Goal: Task Accomplishment & Management: Manage account settings

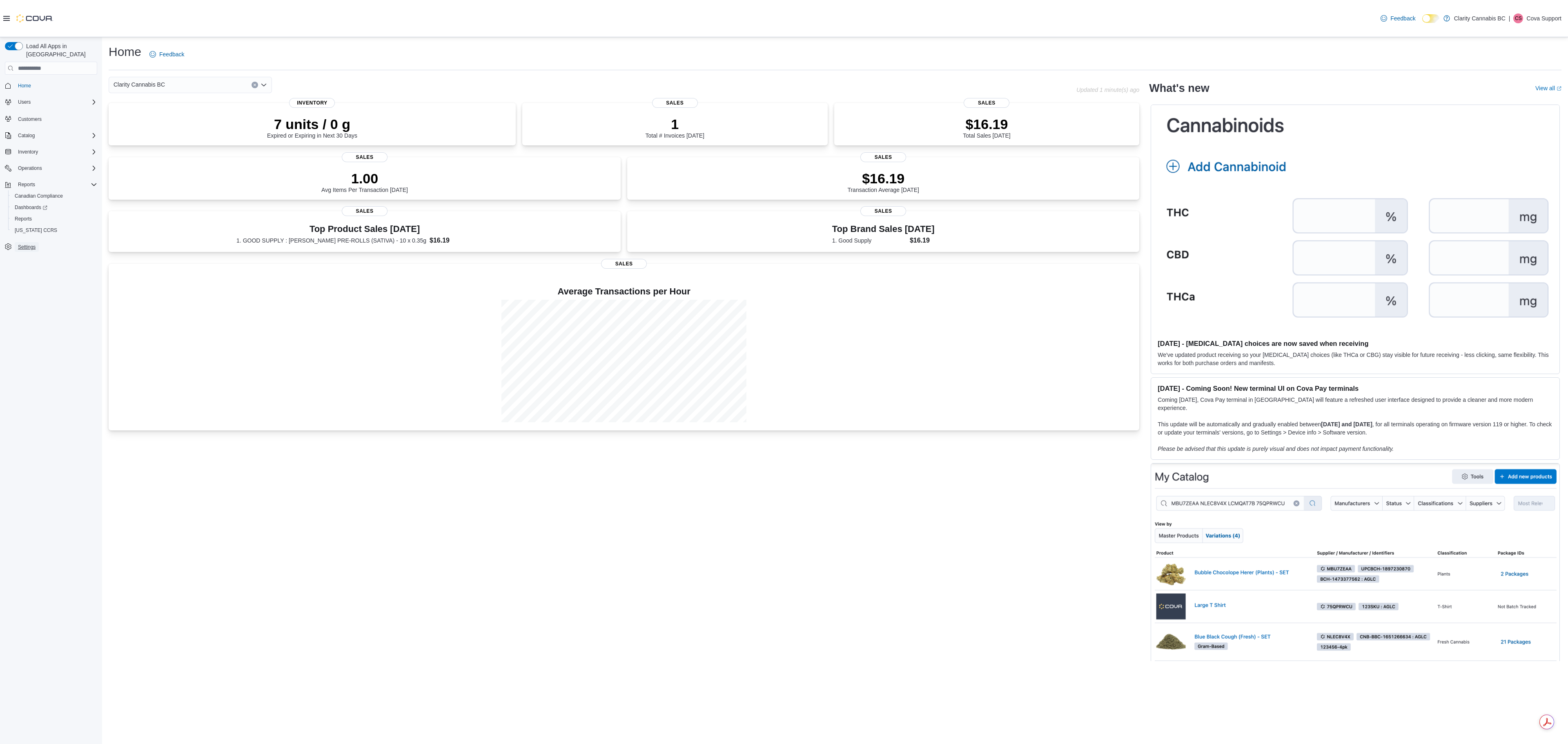
click at [27, 244] on span "Settings" at bounding box center [27, 247] width 18 height 7
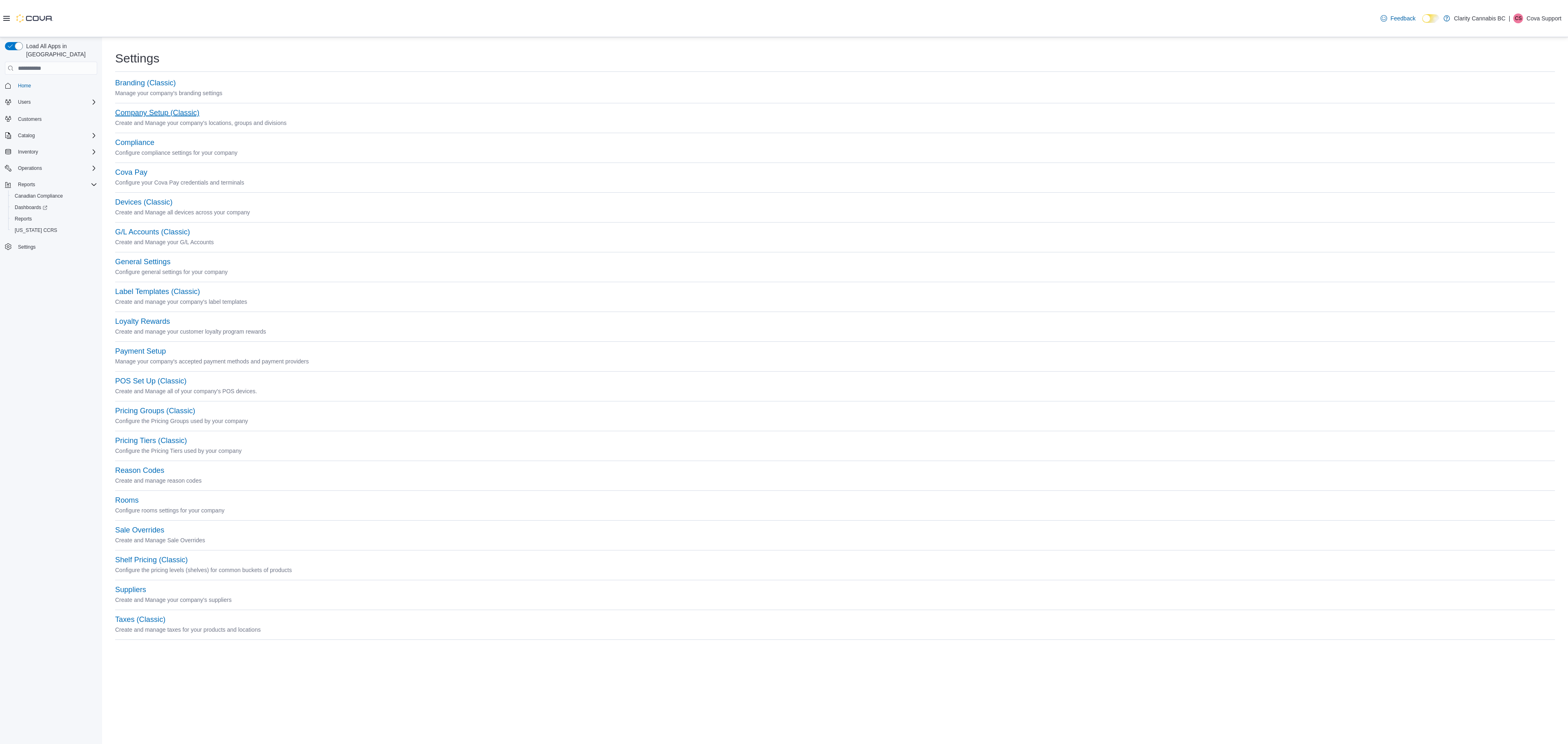
click at [136, 113] on button "Company Setup (Classic)" at bounding box center [157, 113] width 84 height 9
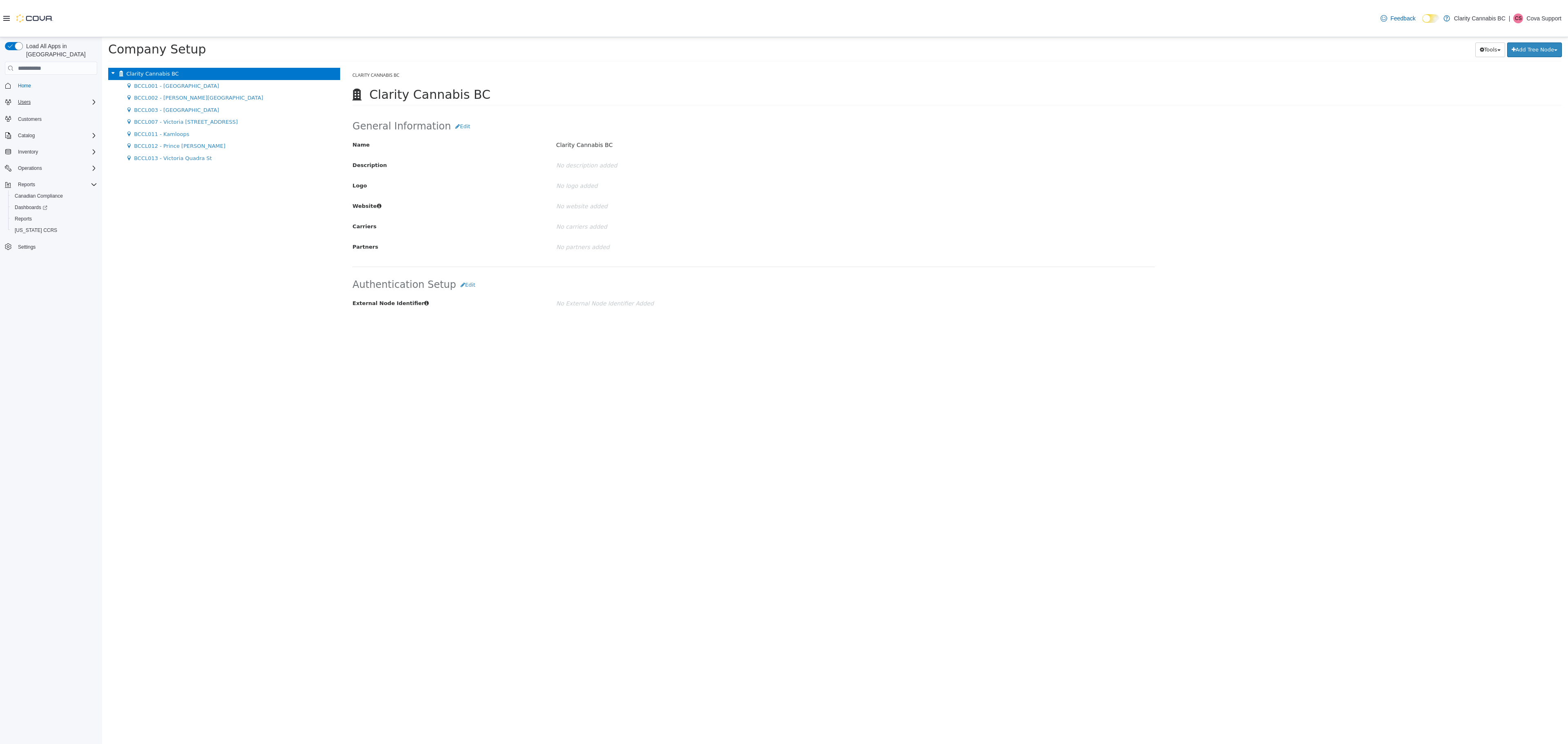
click at [39, 97] on div "Users" at bounding box center [56, 102] width 83 height 10
click at [47, 153] on div "Catalog" at bounding box center [56, 158] width 83 height 10
click at [55, 216] on div "Inventory" at bounding box center [56, 220] width 83 height 10
click at [63, 323] on div "Operations" at bounding box center [56, 328] width 83 height 10
click at [68, 348] on span "Chargeback Management" at bounding box center [43, 351] width 57 height 7
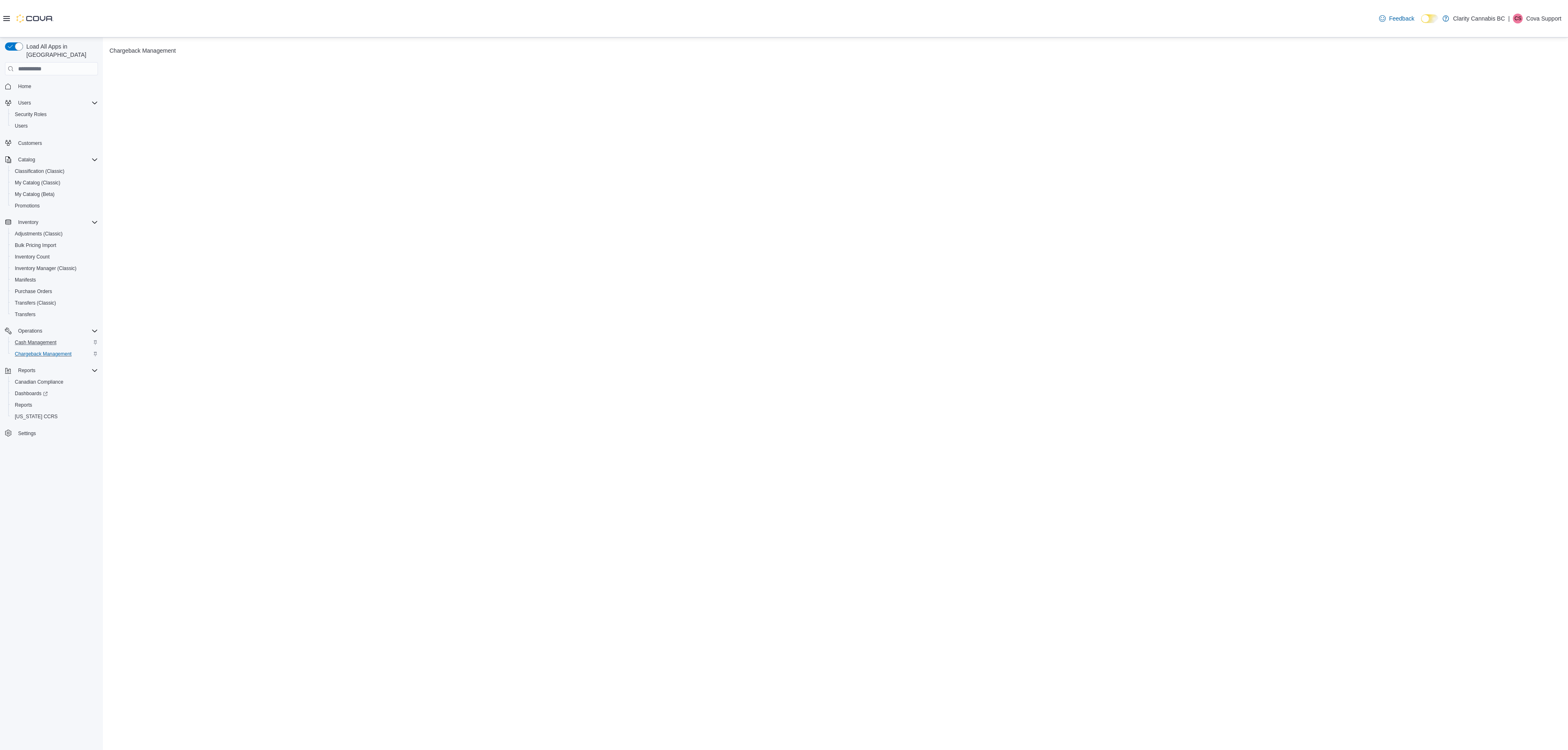
click at [63, 338] on div "Cash Management" at bounding box center [55, 342] width 86 height 10
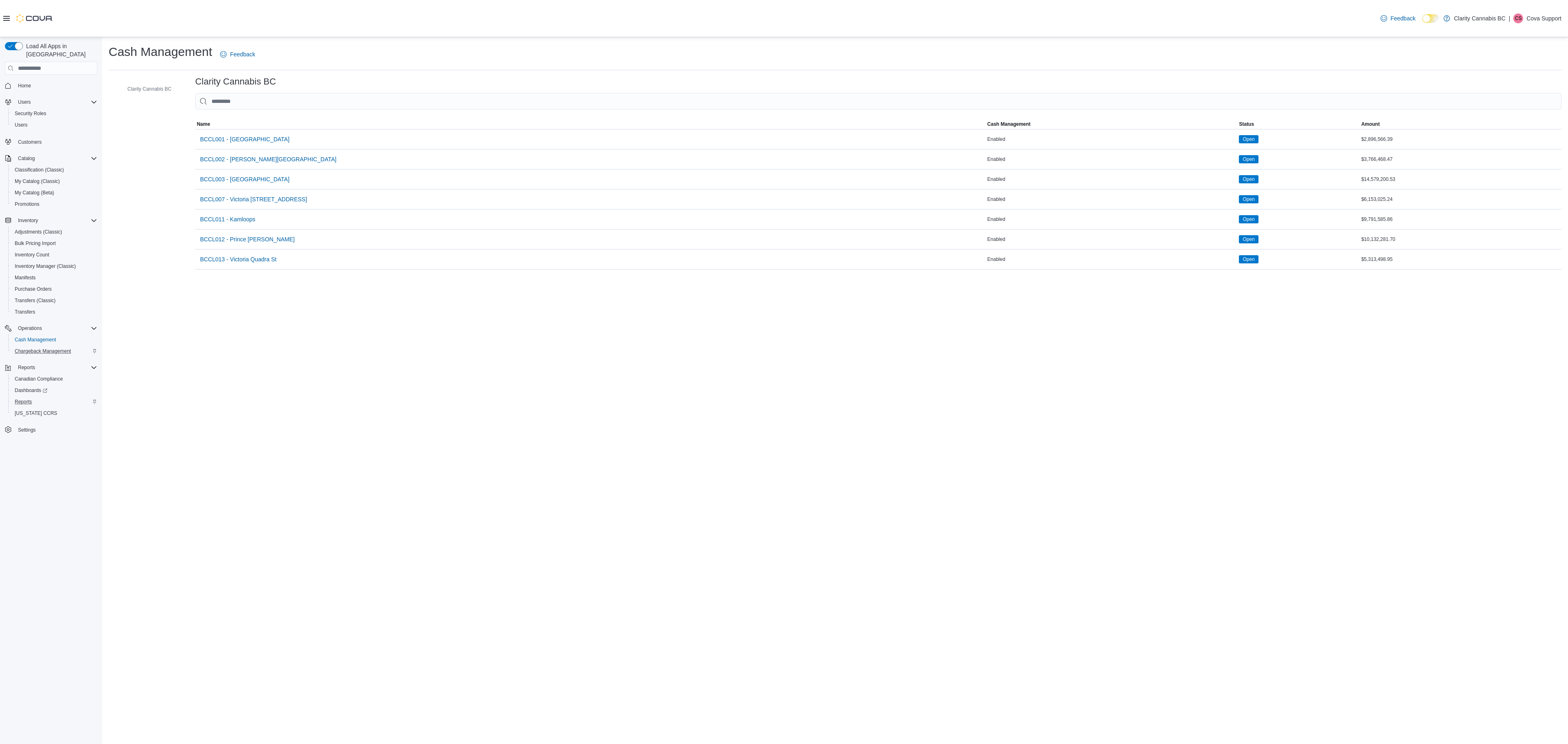
click at [60, 397] on div "Reports" at bounding box center [54, 402] width 86 height 10
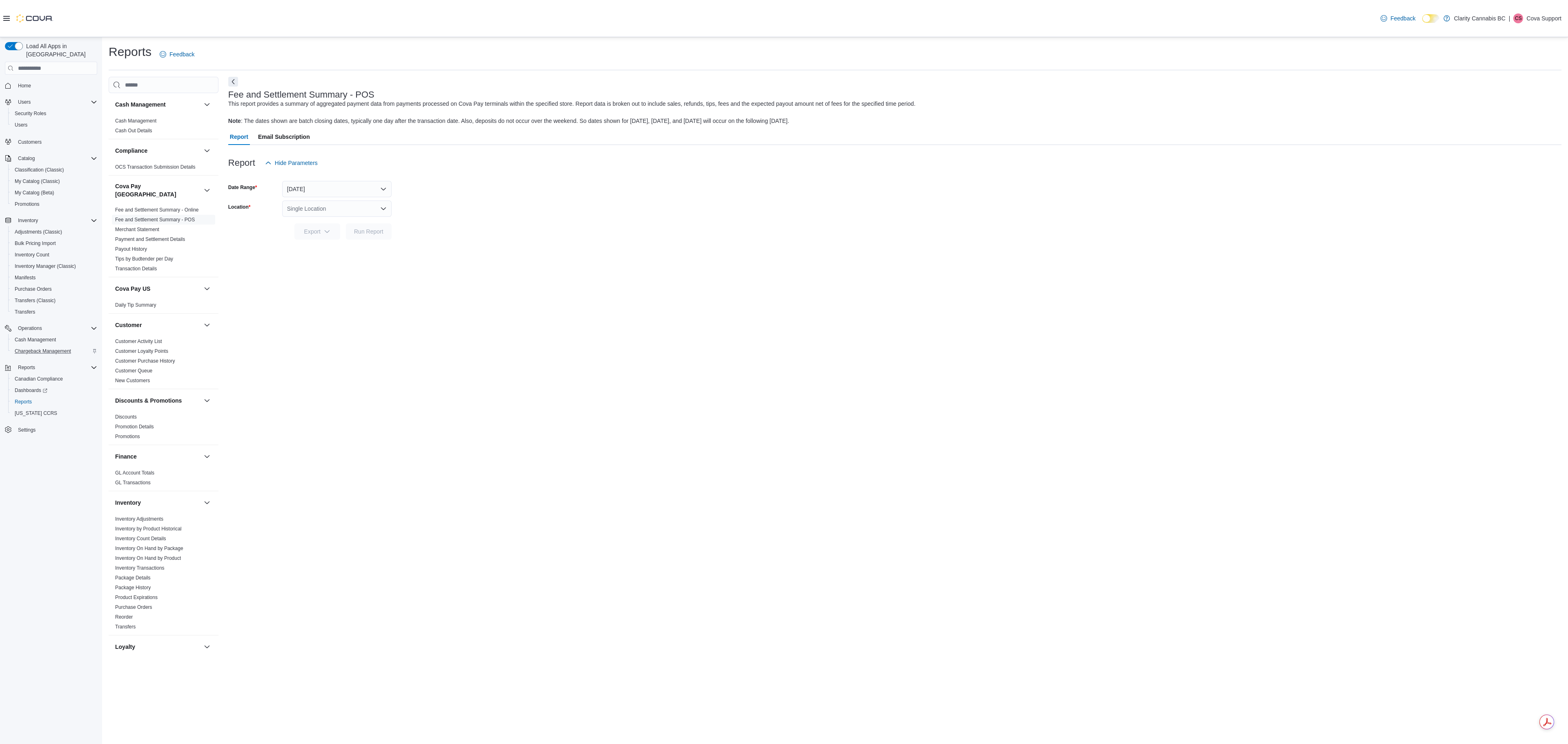
click at [40, 425] on span "Settings" at bounding box center [56, 430] width 83 height 10
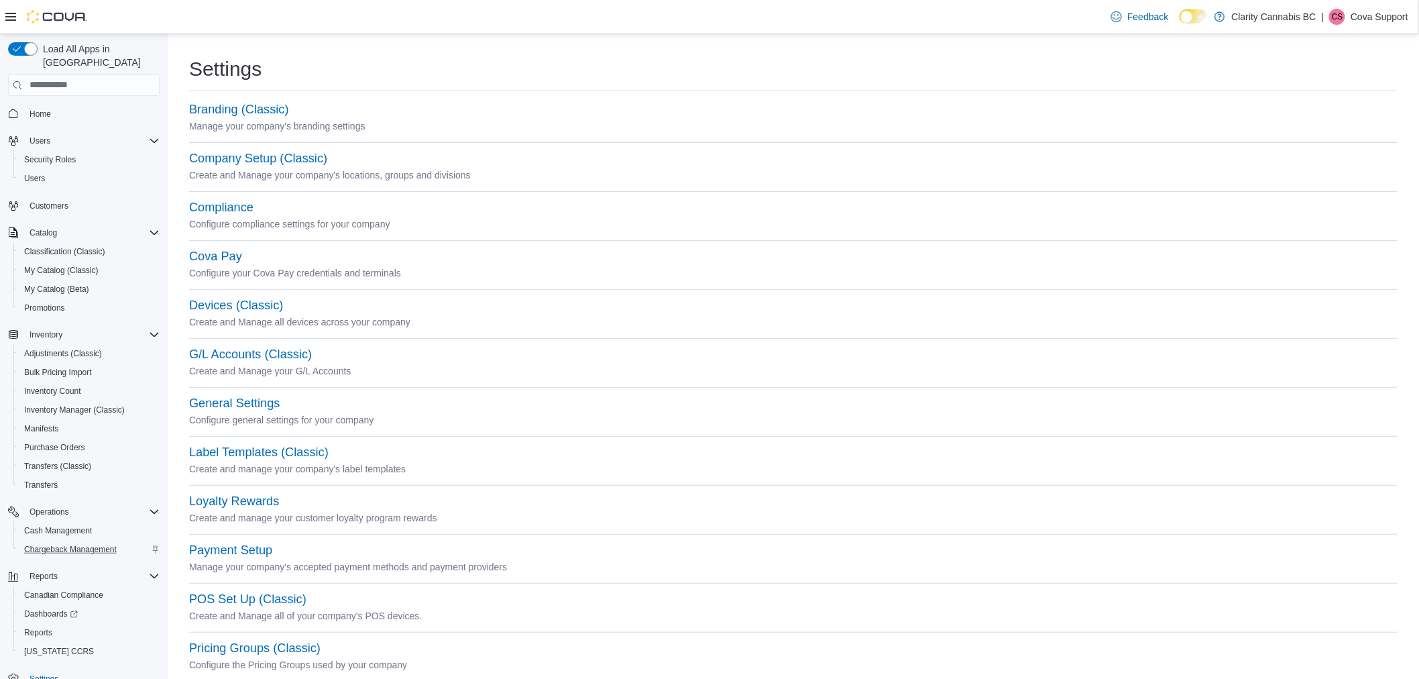
drag, startPoint x: 2575, startPoint y: 39, endPoint x: 1075, endPoint y: 286, distance: 1519.6
click at [1076, 286] on div "Cova Pay Configure your Cova Pay credentials and terminals" at bounding box center [793, 273] width 1209 height 49
click at [256, 160] on button "Company Setup (Classic)" at bounding box center [258, 159] width 138 height 14
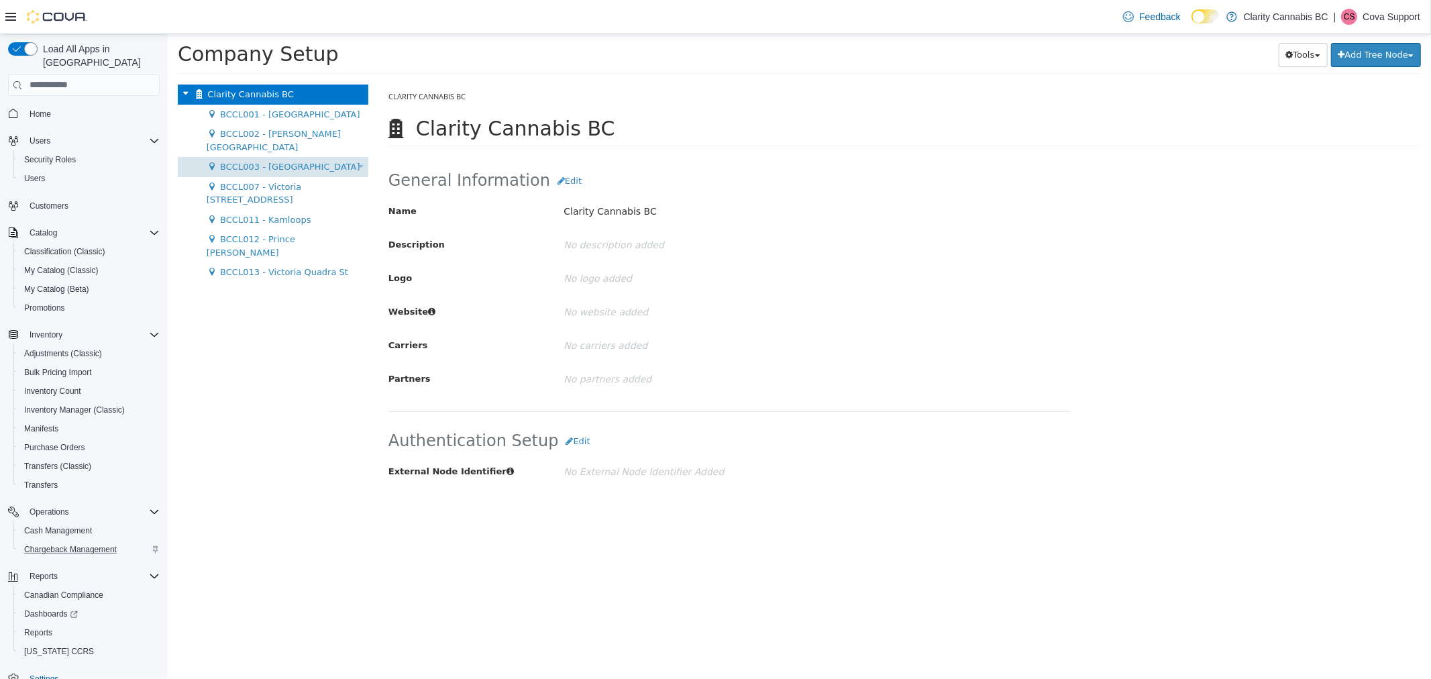
click at [235, 161] on span "BCCL003 - Langford" at bounding box center [289, 166] width 140 height 10
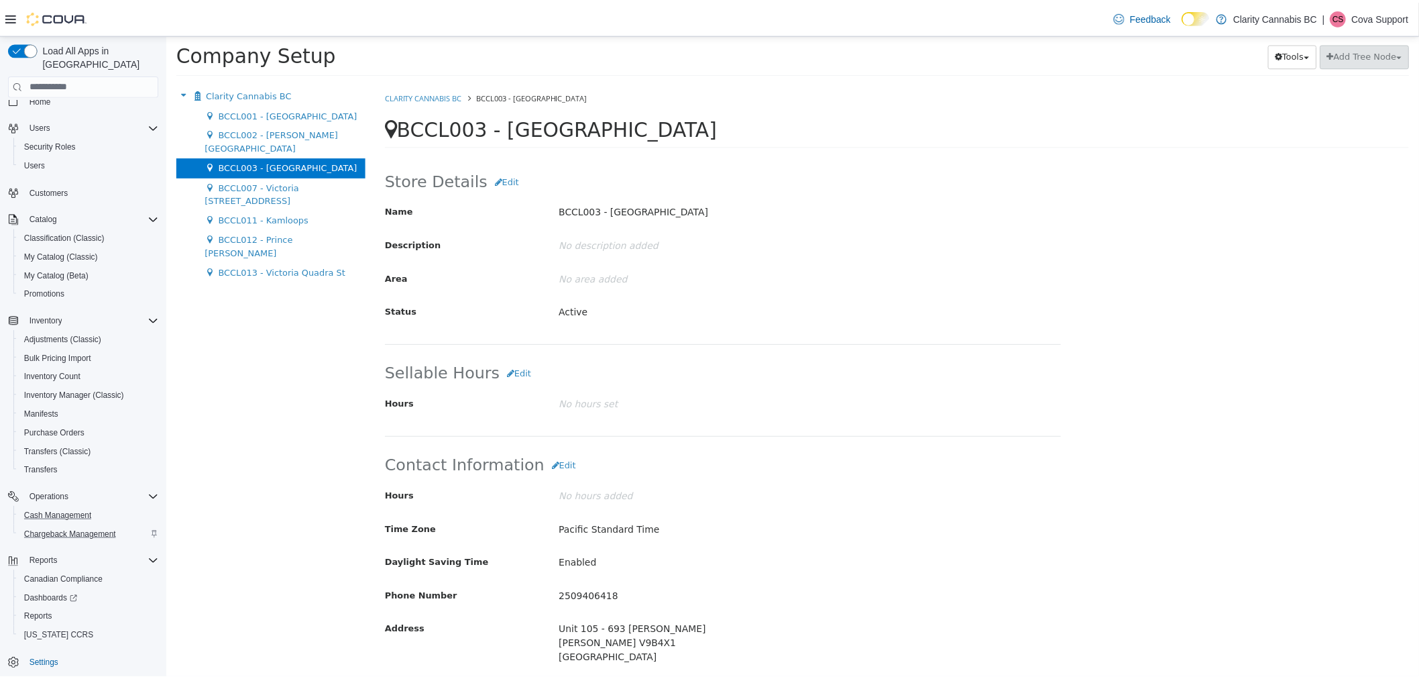
scroll to position [17, 0]
click at [52, 656] on span "Settings" at bounding box center [44, 661] width 29 height 11
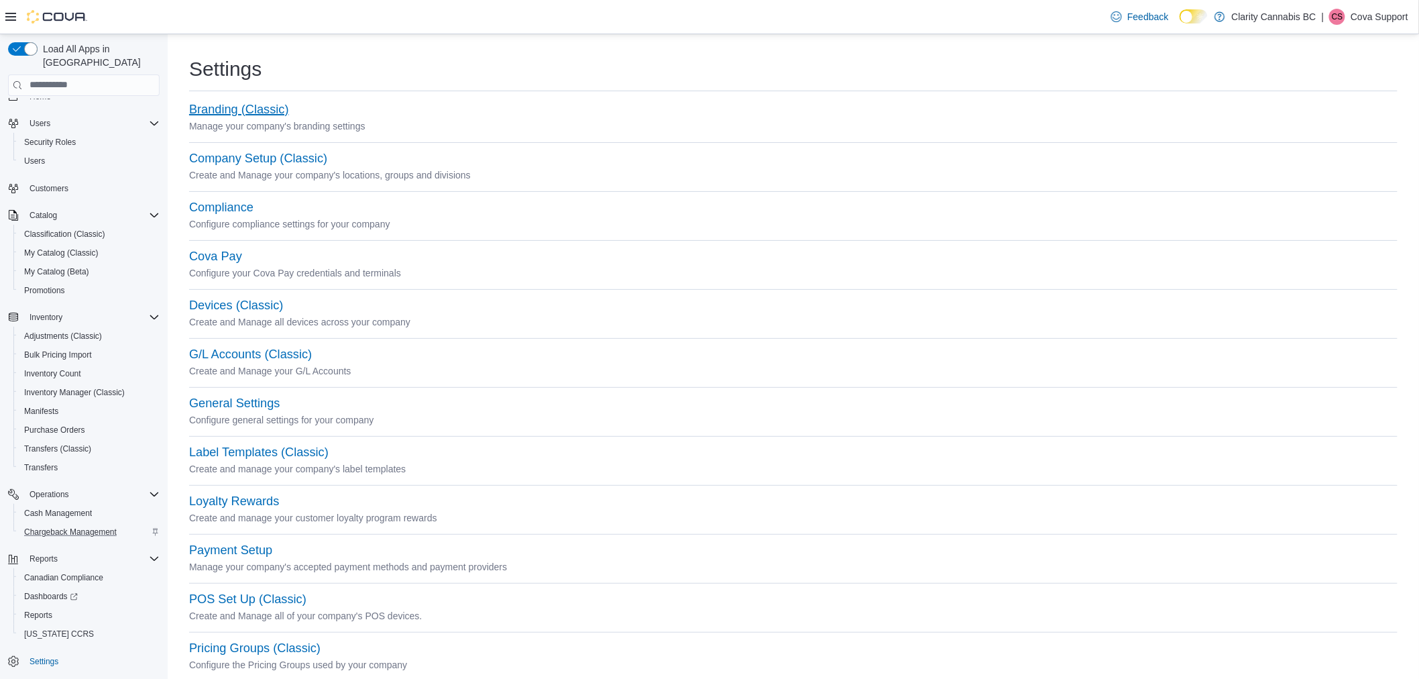
click at [231, 110] on button "Branding (Classic)" at bounding box center [239, 110] width 100 height 14
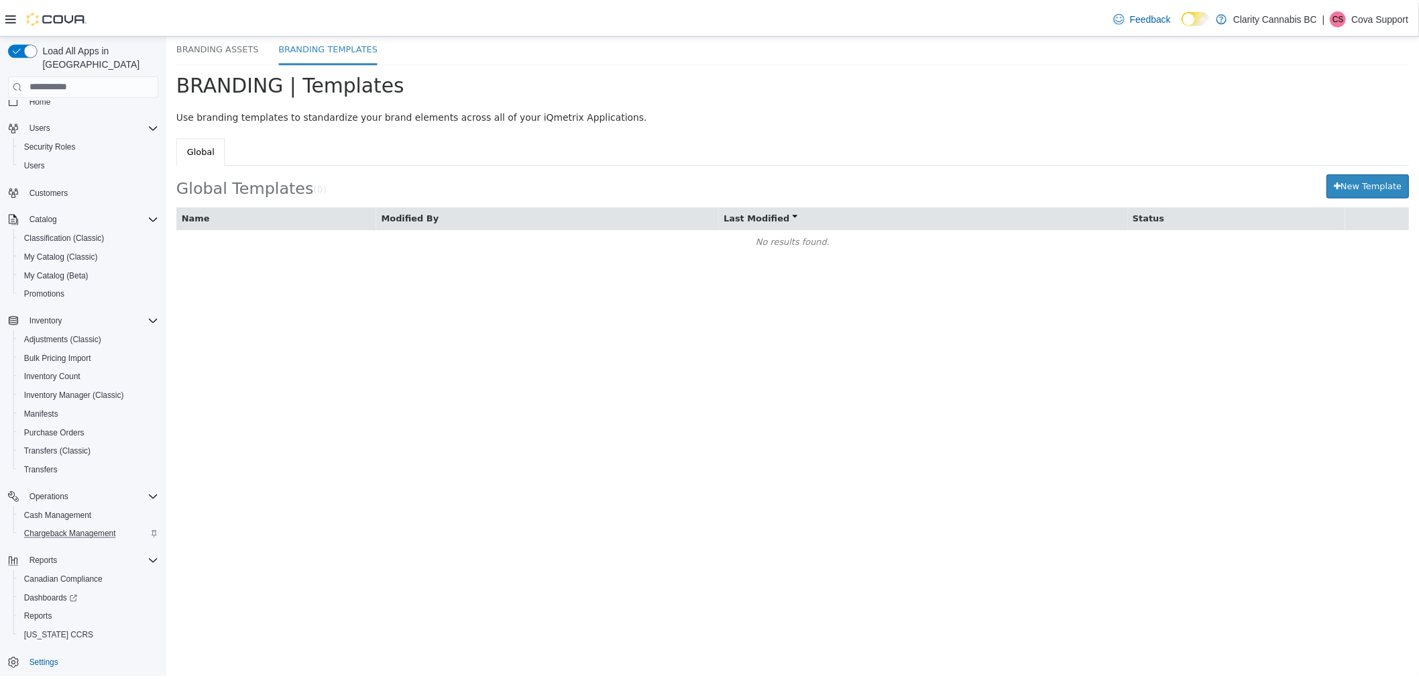
scroll to position [17, 0]
click at [49, 653] on span "Settings" at bounding box center [44, 661] width 29 height 16
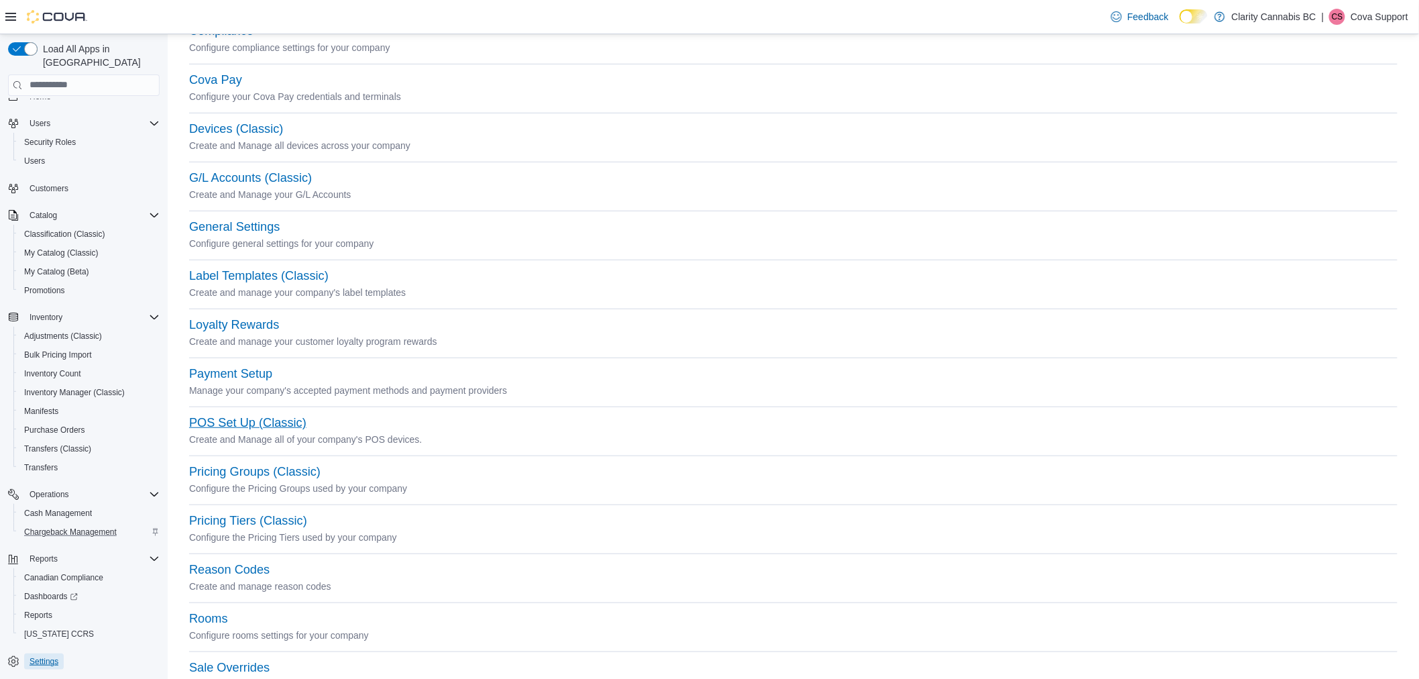
scroll to position [150, 0]
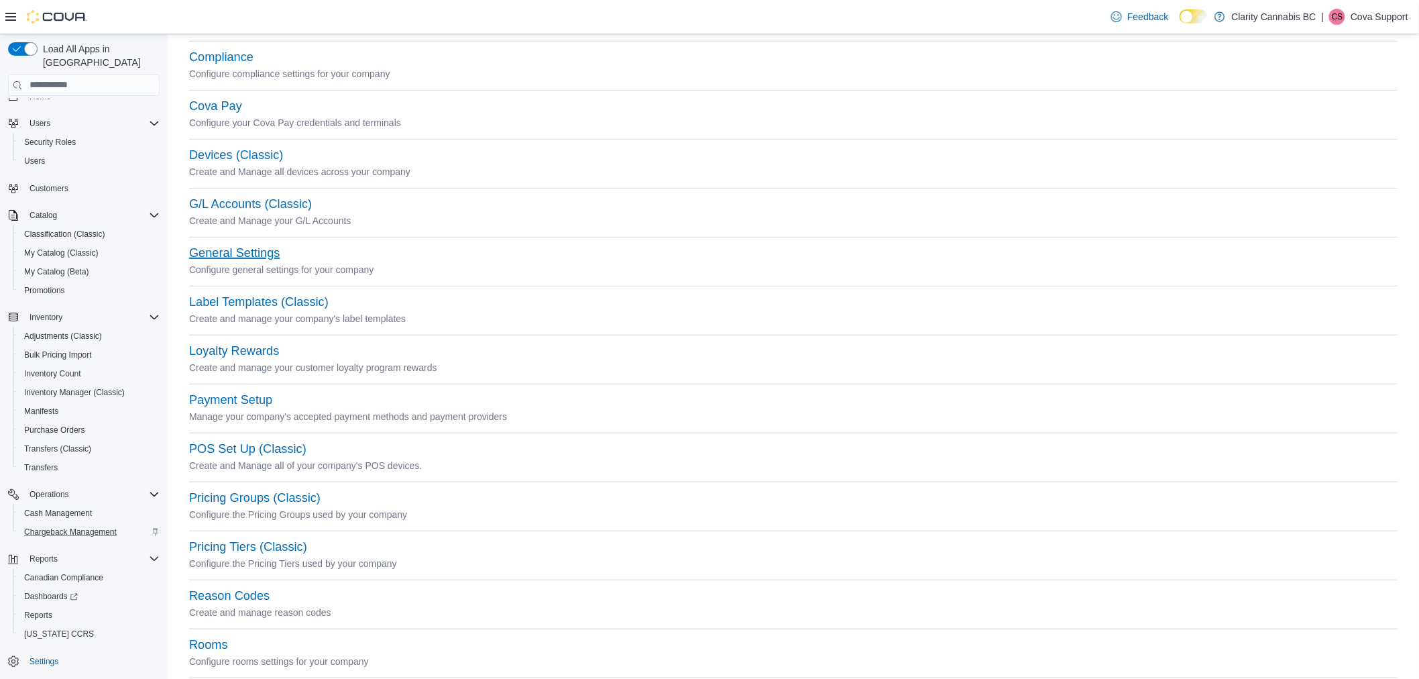
click at [211, 252] on button "General Settings" at bounding box center [234, 253] width 91 height 14
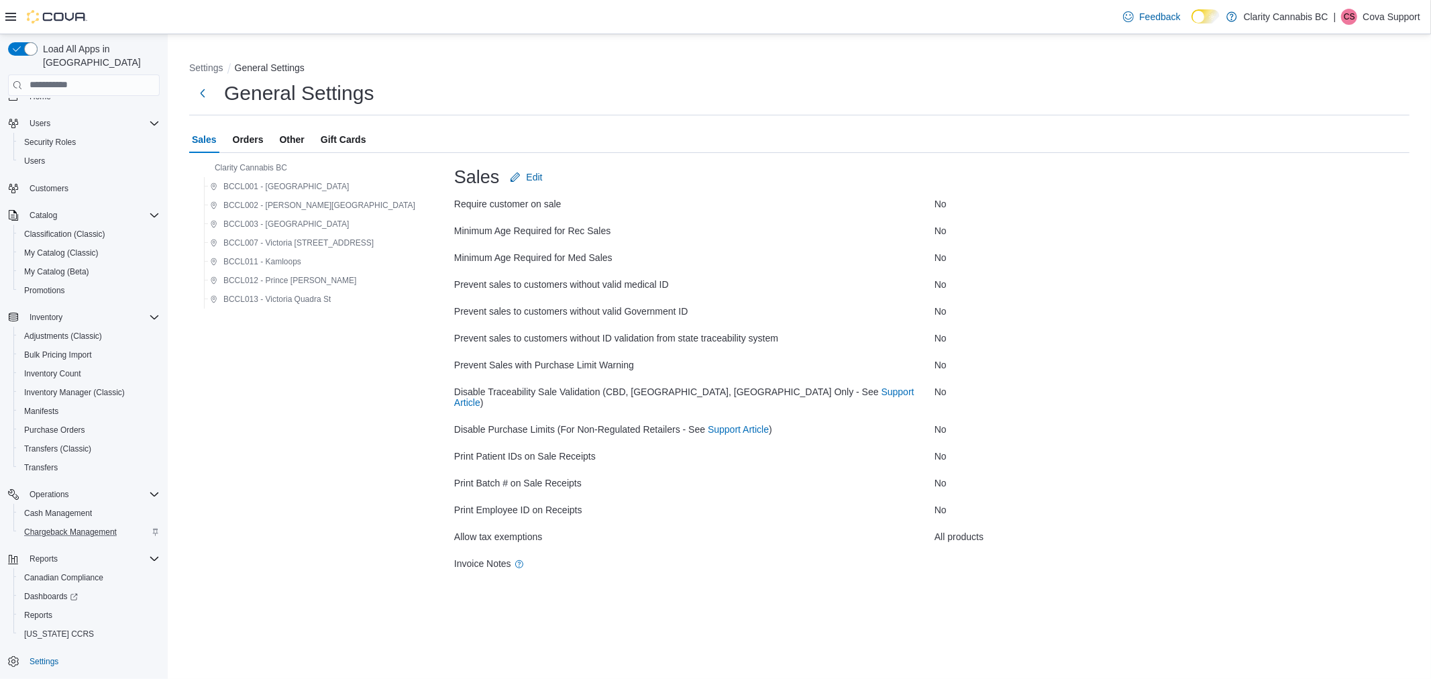
click at [286, 144] on span "Other" at bounding box center [292, 139] width 25 height 27
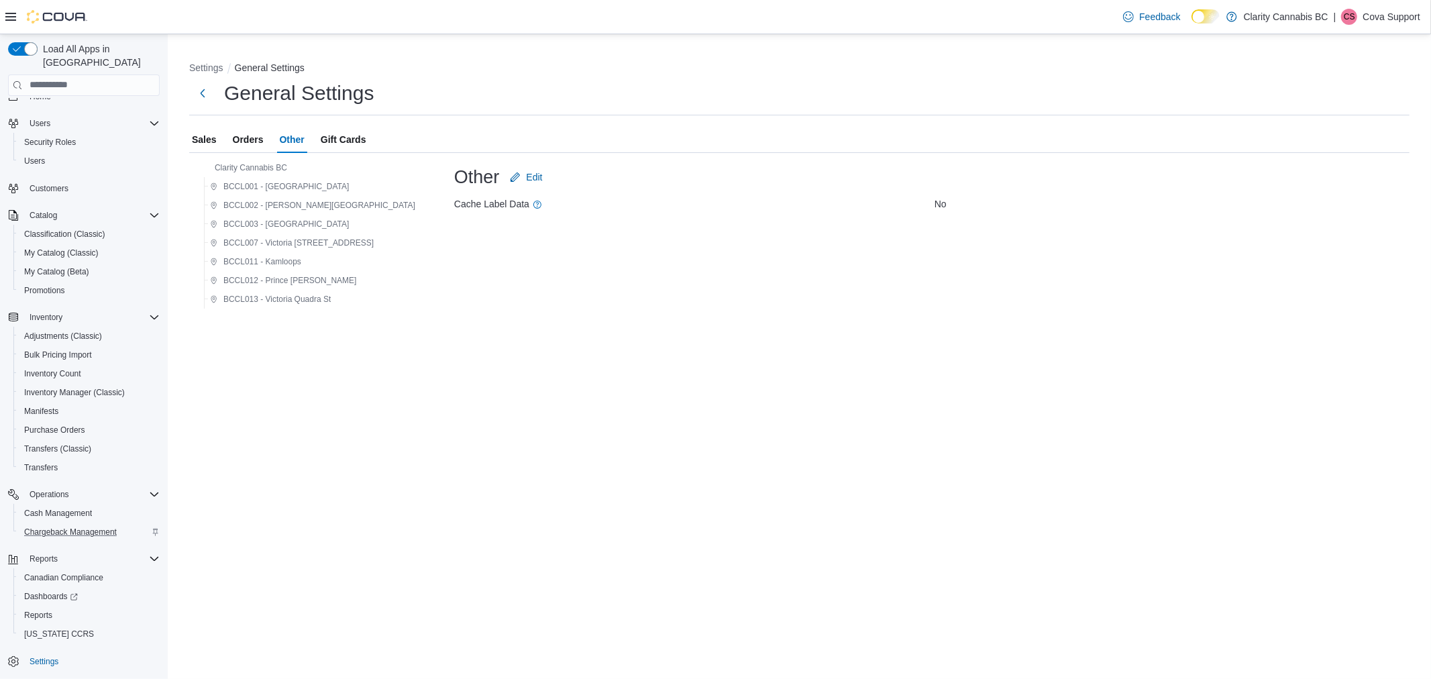
click at [245, 142] on span "Orders" at bounding box center [248, 139] width 31 height 27
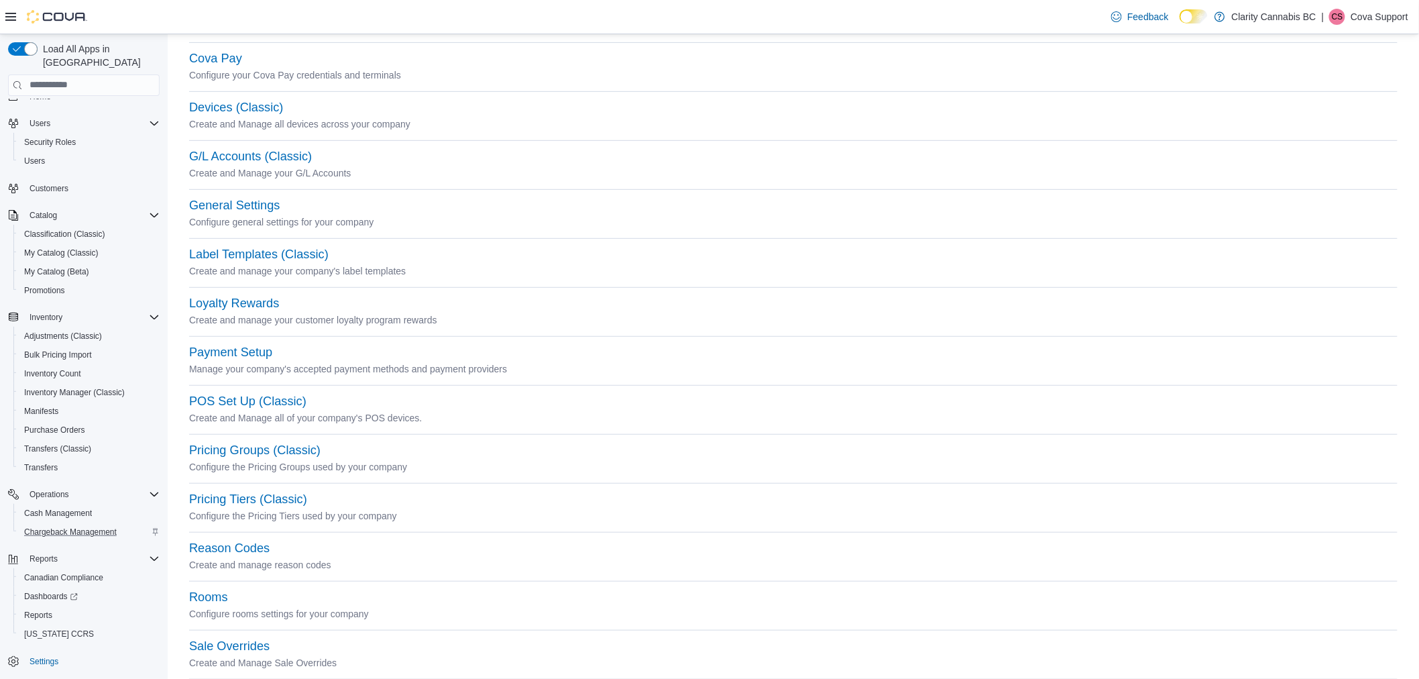
scroll to position [298, 0]
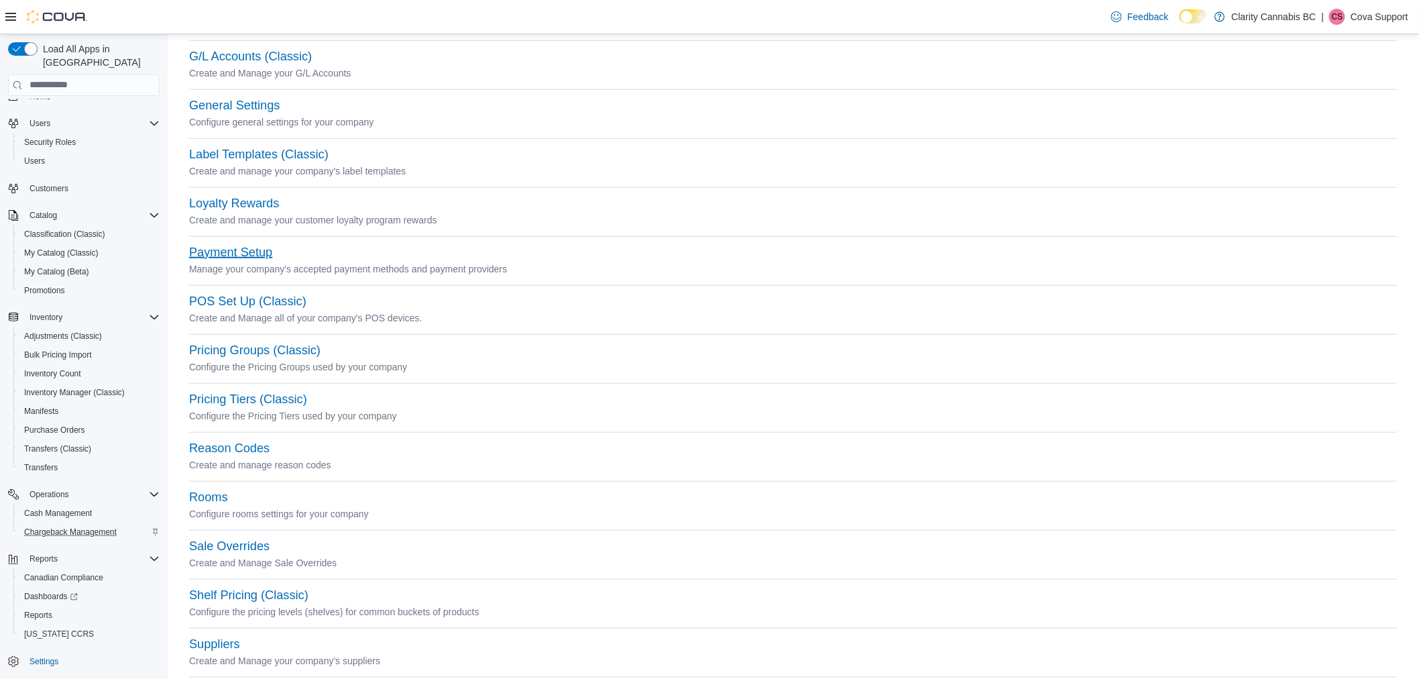
click at [209, 246] on button "Payment Setup" at bounding box center [230, 253] width 83 height 14
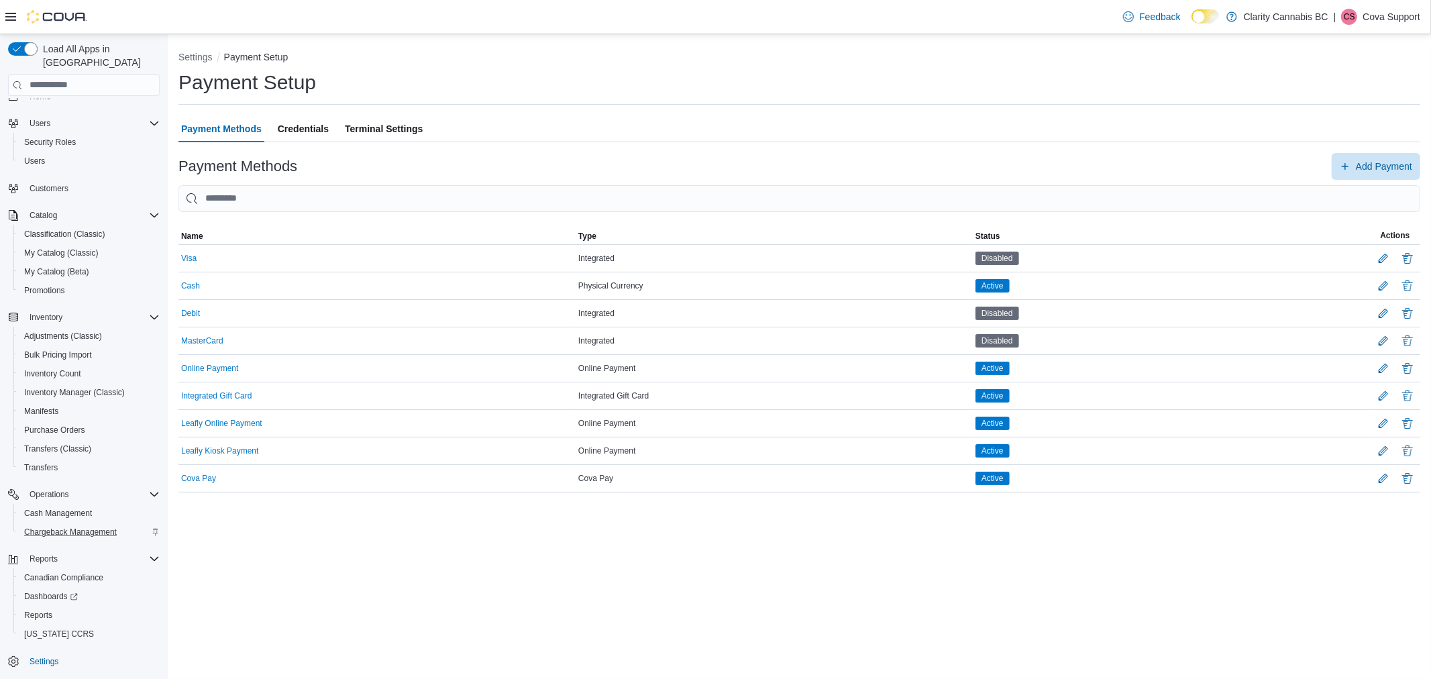
click at [303, 127] on span "Credentials" at bounding box center [303, 128] width 51 height 27
click at [62, 153] on div "Users" at bounding box center [89, 161] width 141 height 16
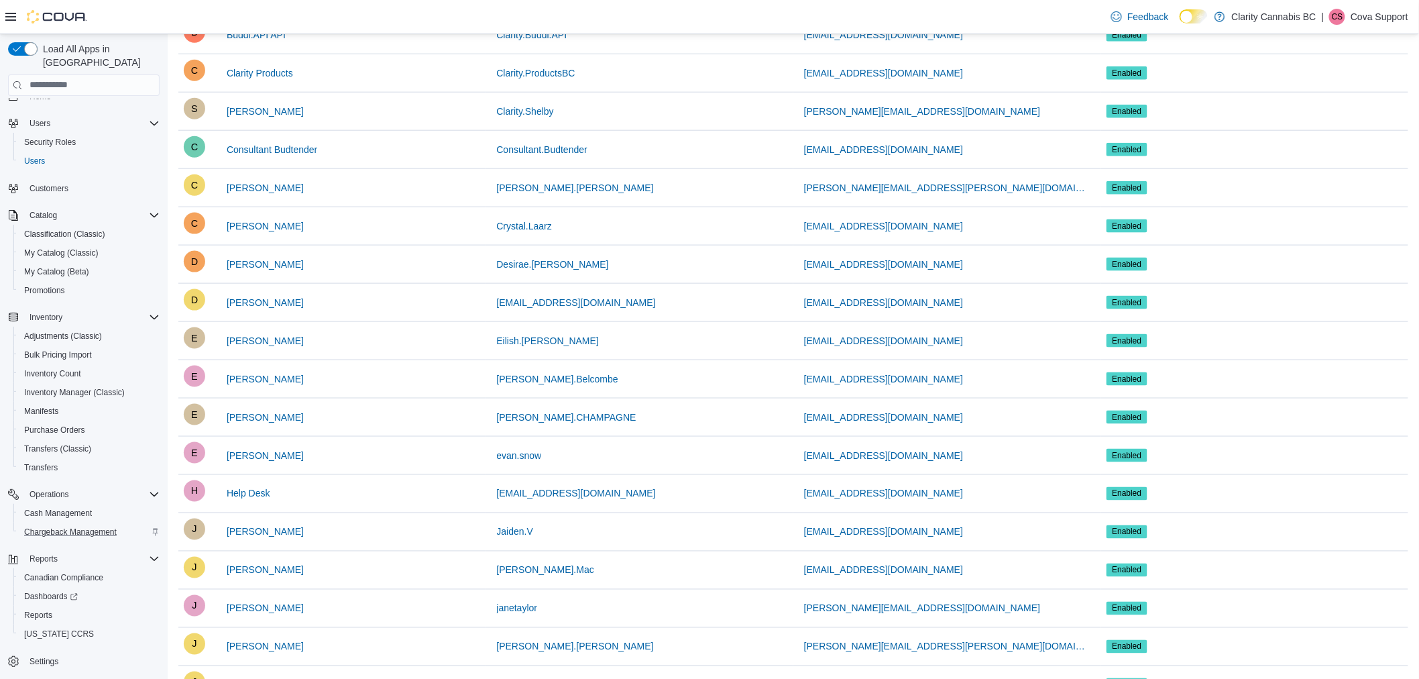
scroll to position [676, 0]
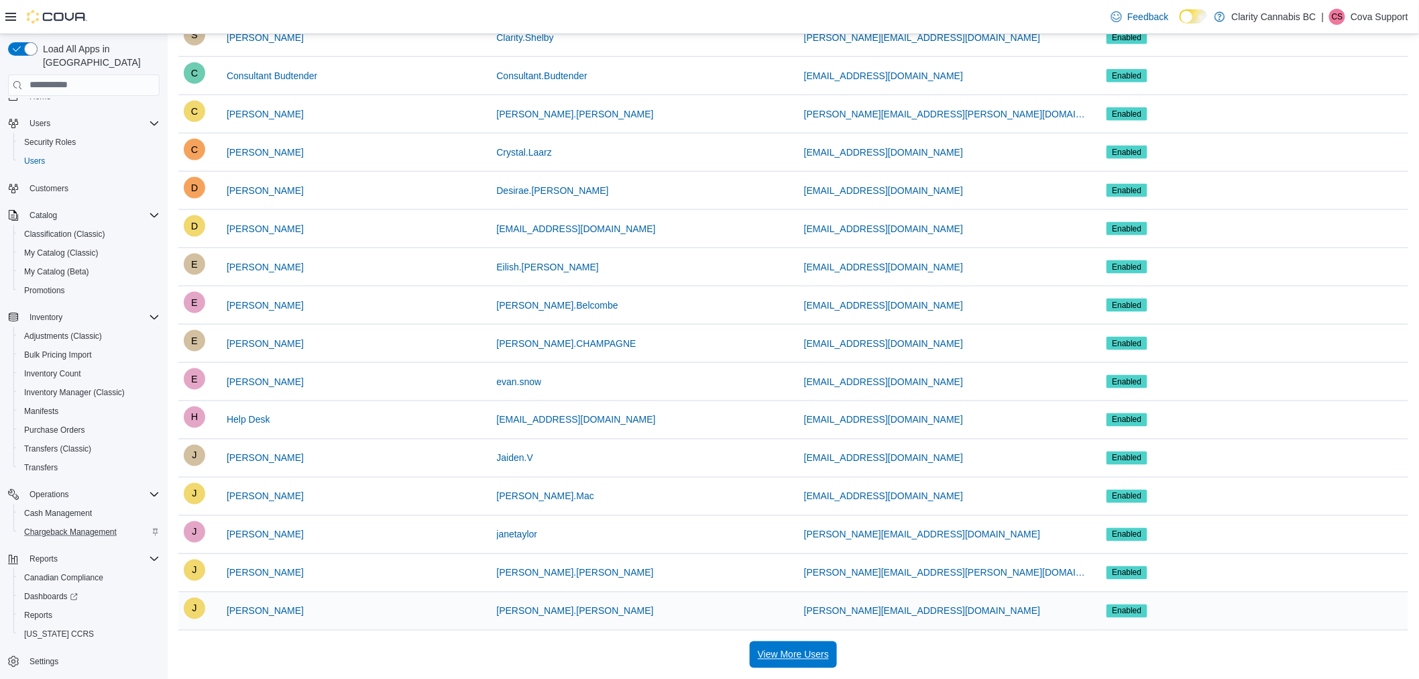
drag, startPoint x: 783, startPoint y: 645, endPoint x: 695, endPoint y: 607, distance: 95.8
click at [782, 645] on span "View More Users" at bounding box center [793, 654] width 71 height 27
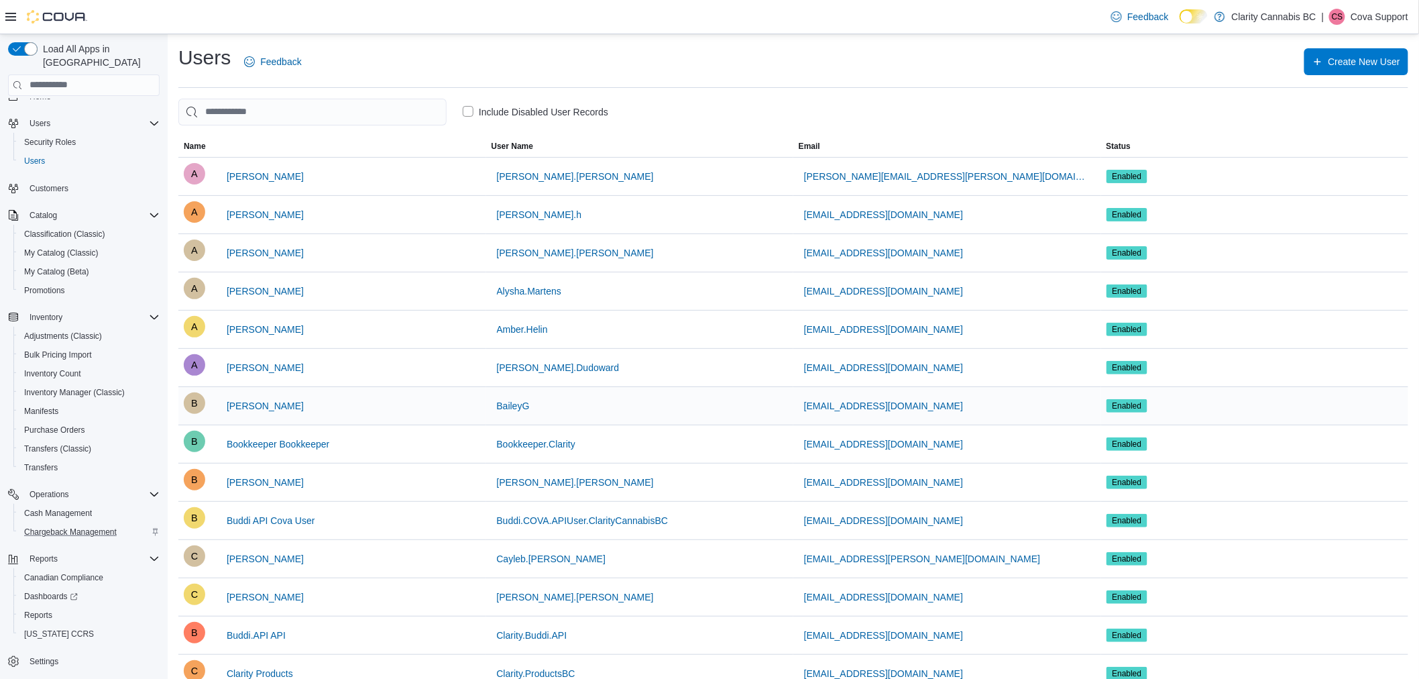
scroll to position [0, 0]
click at [99, 134] on div "Security Roles" at bounding box center [89, 142] width 141 height 16
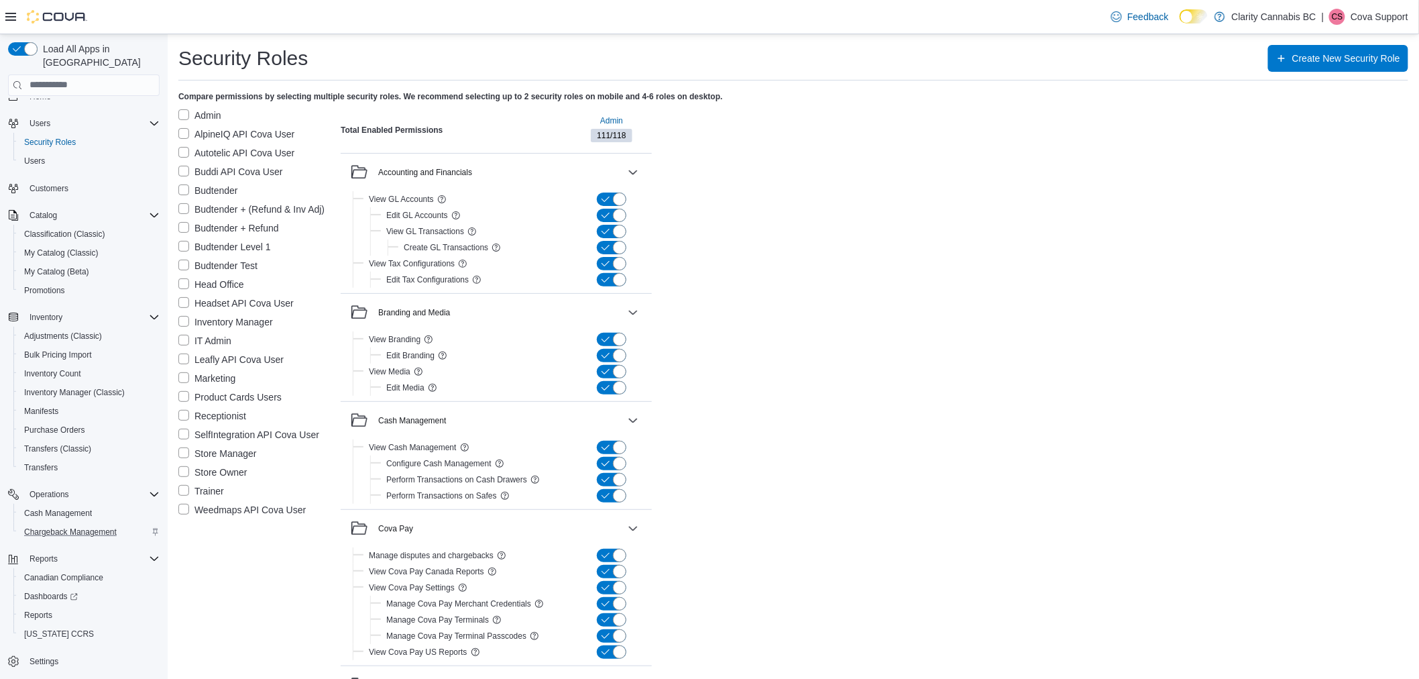
click at [184, 452] on label "Store Manager" at bounding box center [217, 453] width 78 height 16
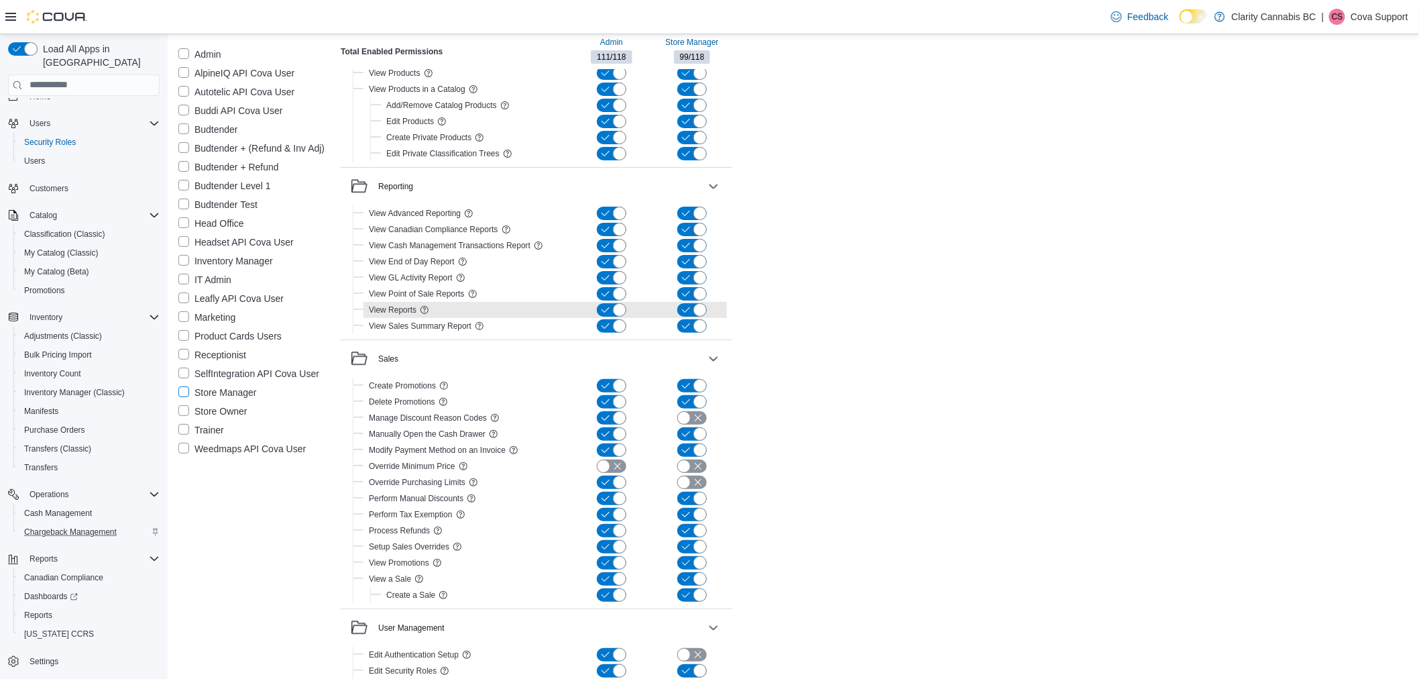
scroll to position [2127, 0]
